Goal: Information Seeking & Learning: Understand process/instructions

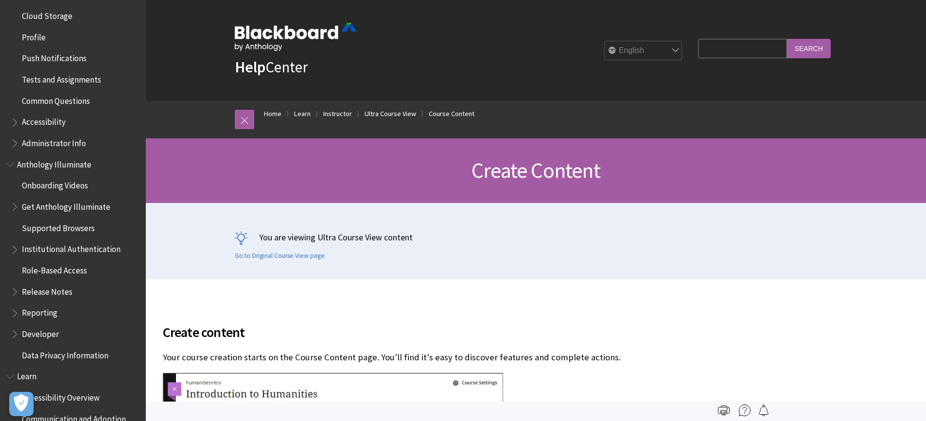
scroll to position [341, 0]
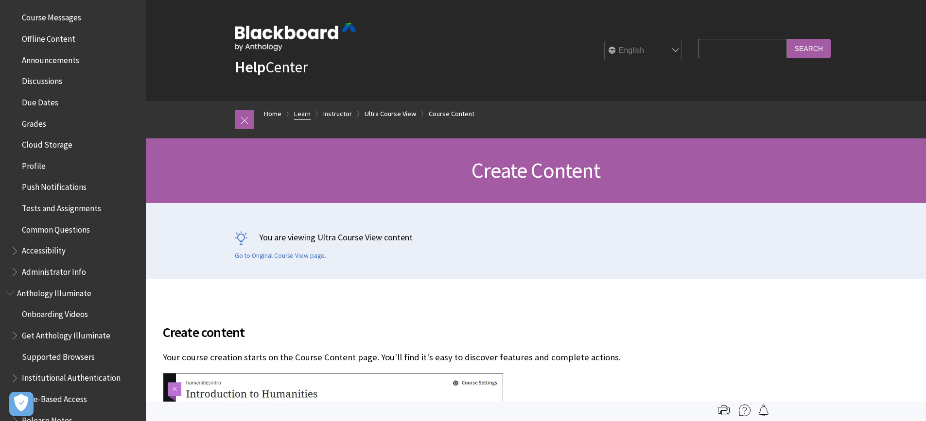
click at [307, 111] on link "Learn" at bounding box center [302, 114] width 17 height 12
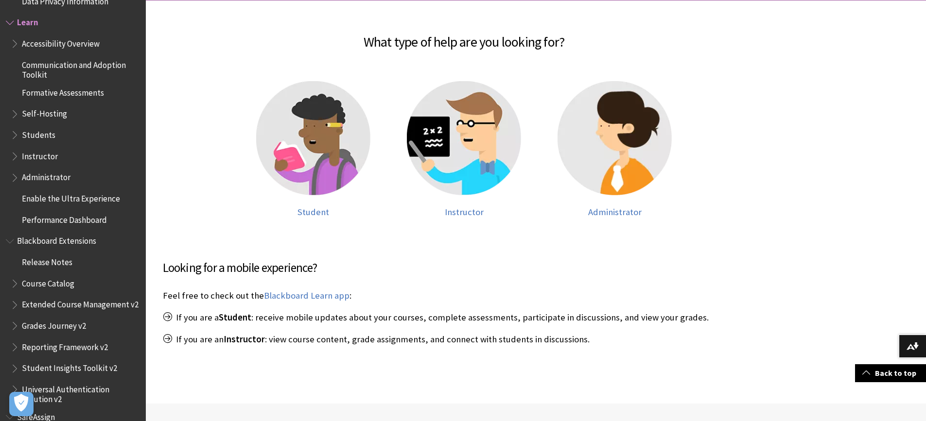
scroll to position [243, 0]
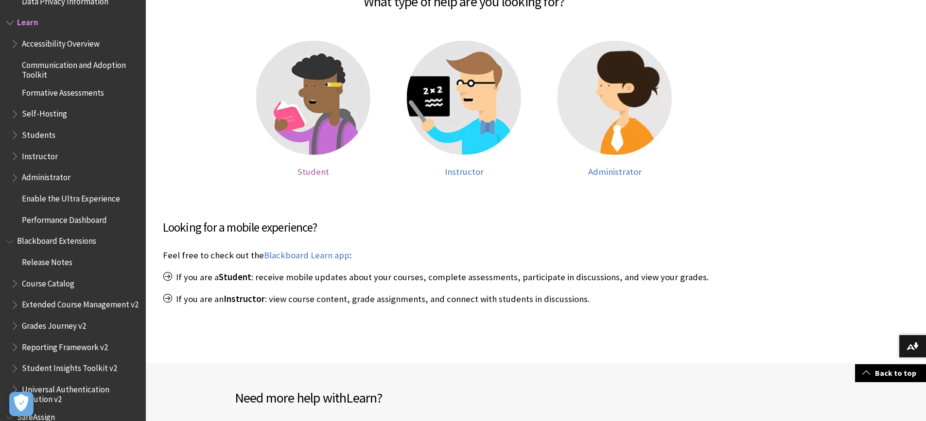
click at [307, 136] on img at bounding box center [313, 98] width 114 height 114
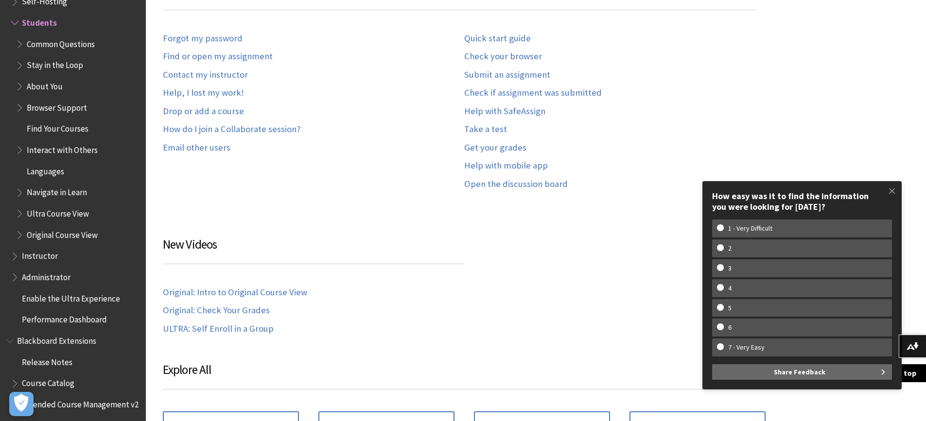
scroll to position [729, 0]
click at [505, 71] on link "Submit an assignment" at bounding box center [507, 74] width 86 height 11
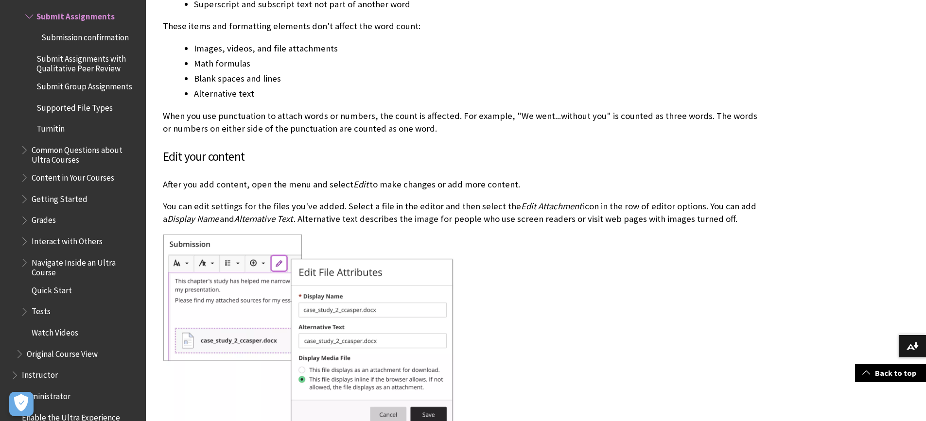
scroll to position [6223, 0]
